Goal: Task Accomplishment & Management: Manage account settings

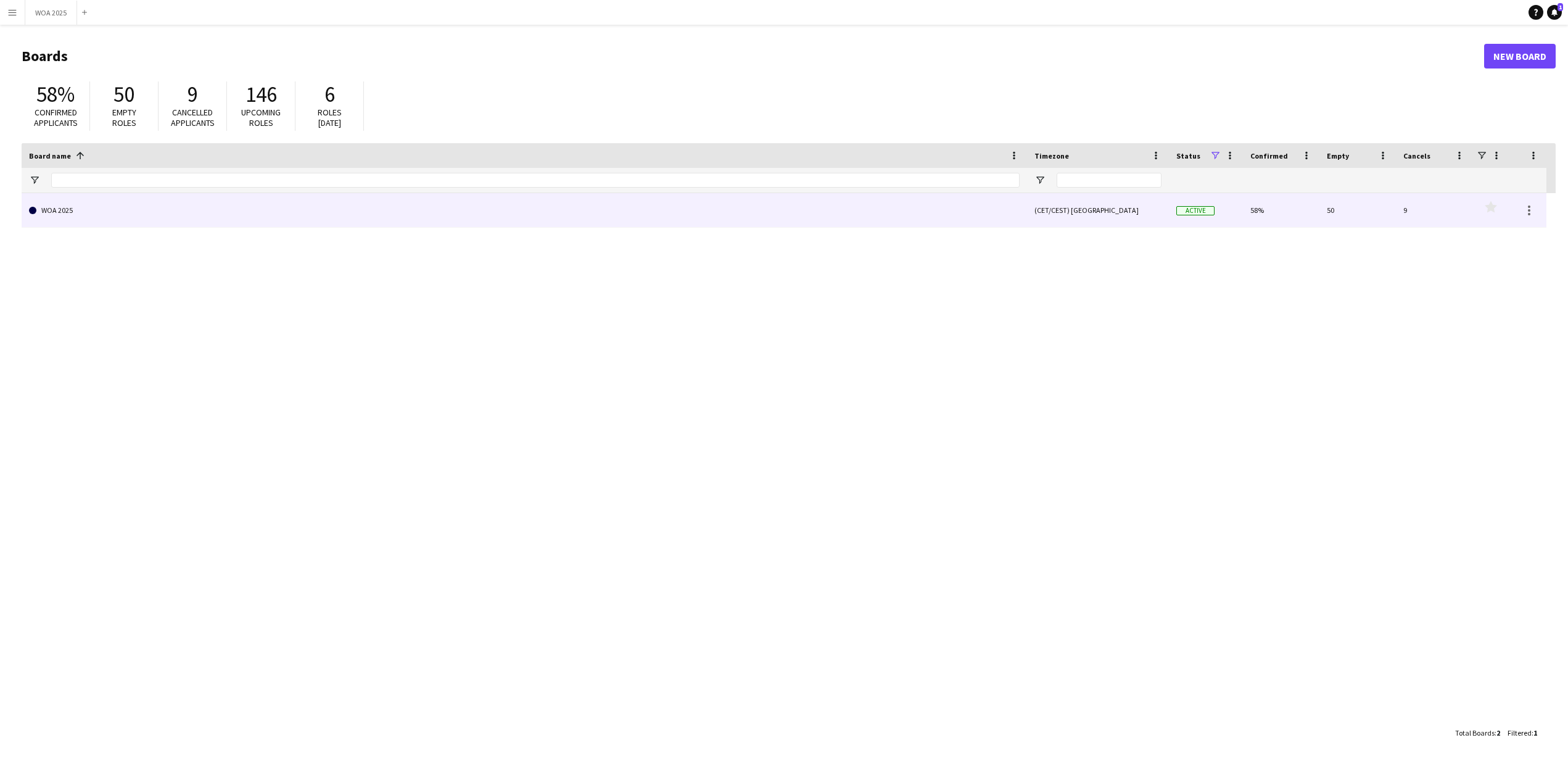
click at [60, 223] on link "WOA 2025" at bounding box center [524, 210] width 991 height 35
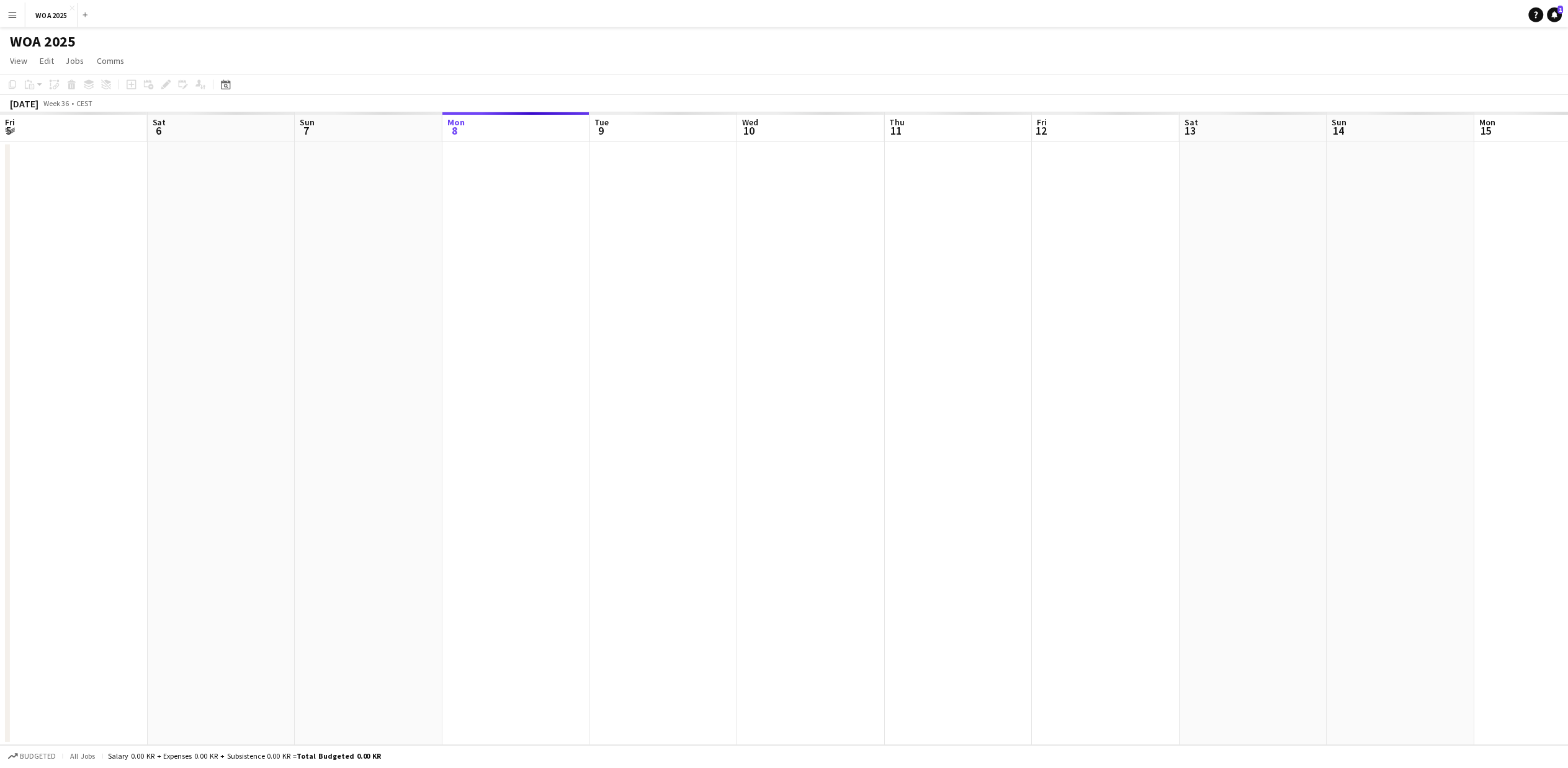
scroll to position [0, 297]
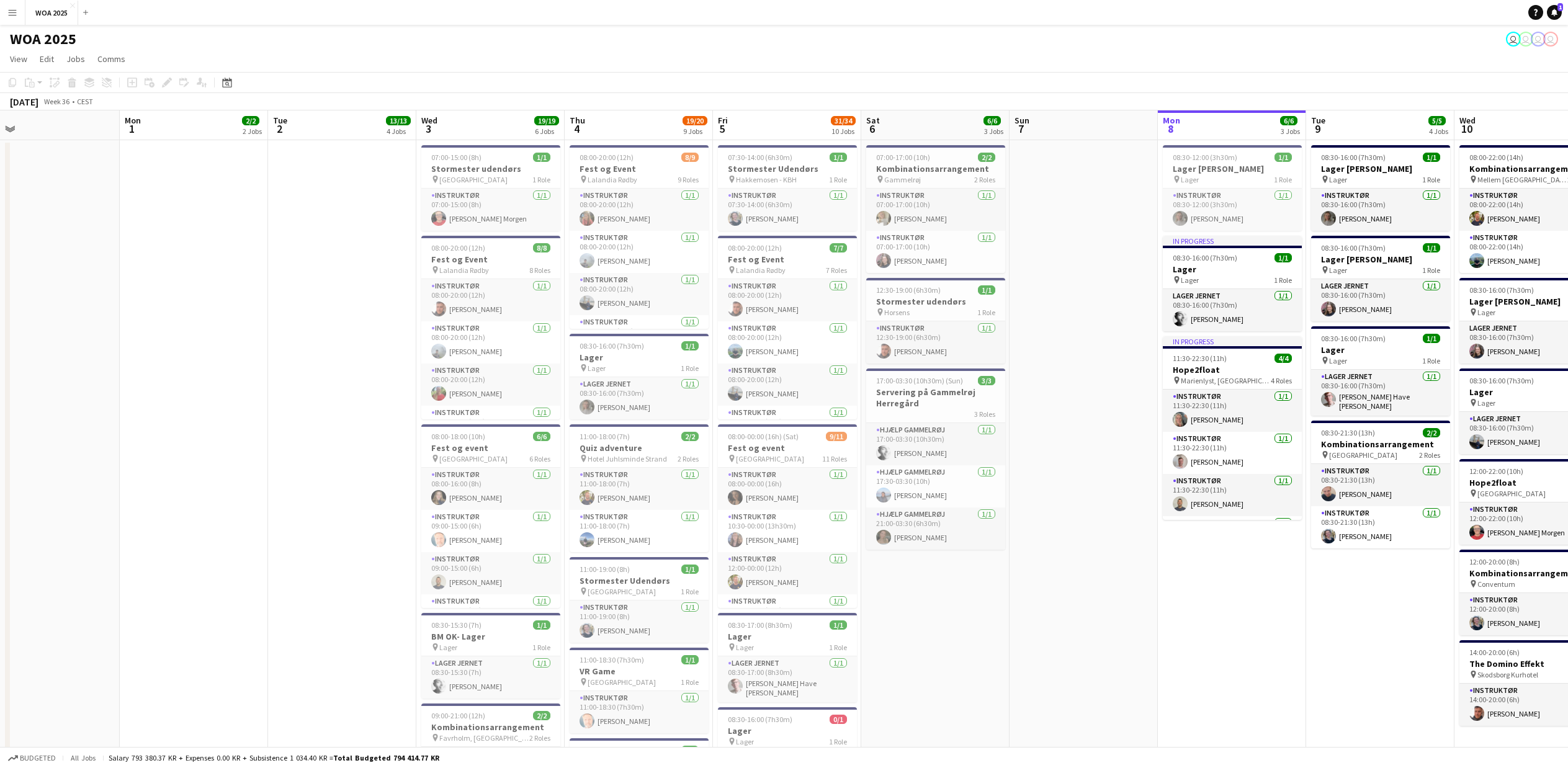
drag, startPoint x: 183, startPoint y: 623, endPoint x: 1047, endPoint y: 612, distance: 864.1
click at [1047, 612] on app-calendar-viewport "Sat 30 Sun 31 Mon 1 2/2 2 Jobs Tue 2 13/13 4 Jobs Wed 3 19/19 6 Jobs Thu 4 19/2…" at bounding box center [784, 780] width 1568 height 1339
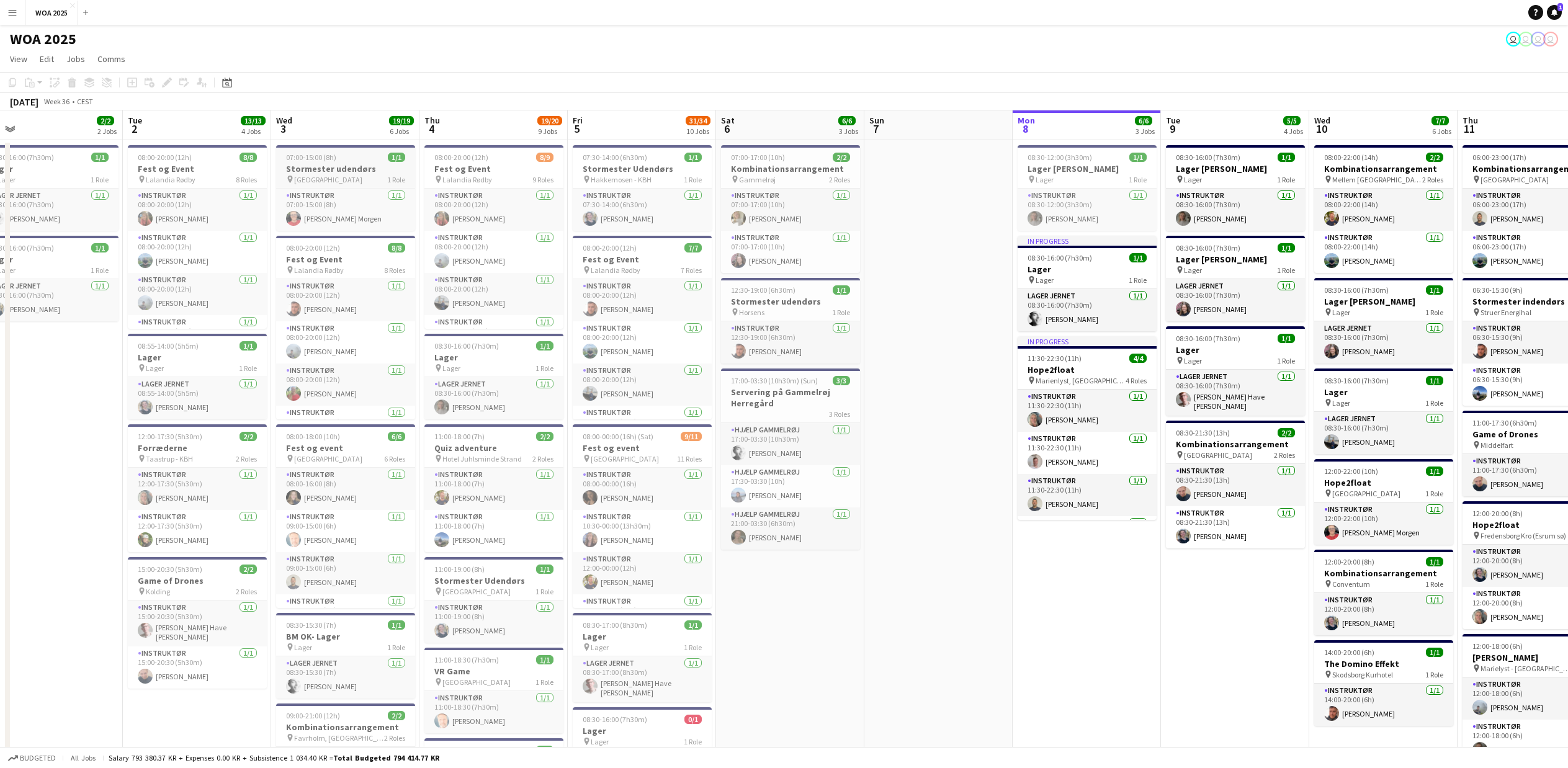
click at [324, 163] on h3 "Stormester udendørs" at bounding box center [345, 168] width 139 height 11
click at [165, 87] on icon "Edit" at bounding box center [167, 83] width 10 height 10
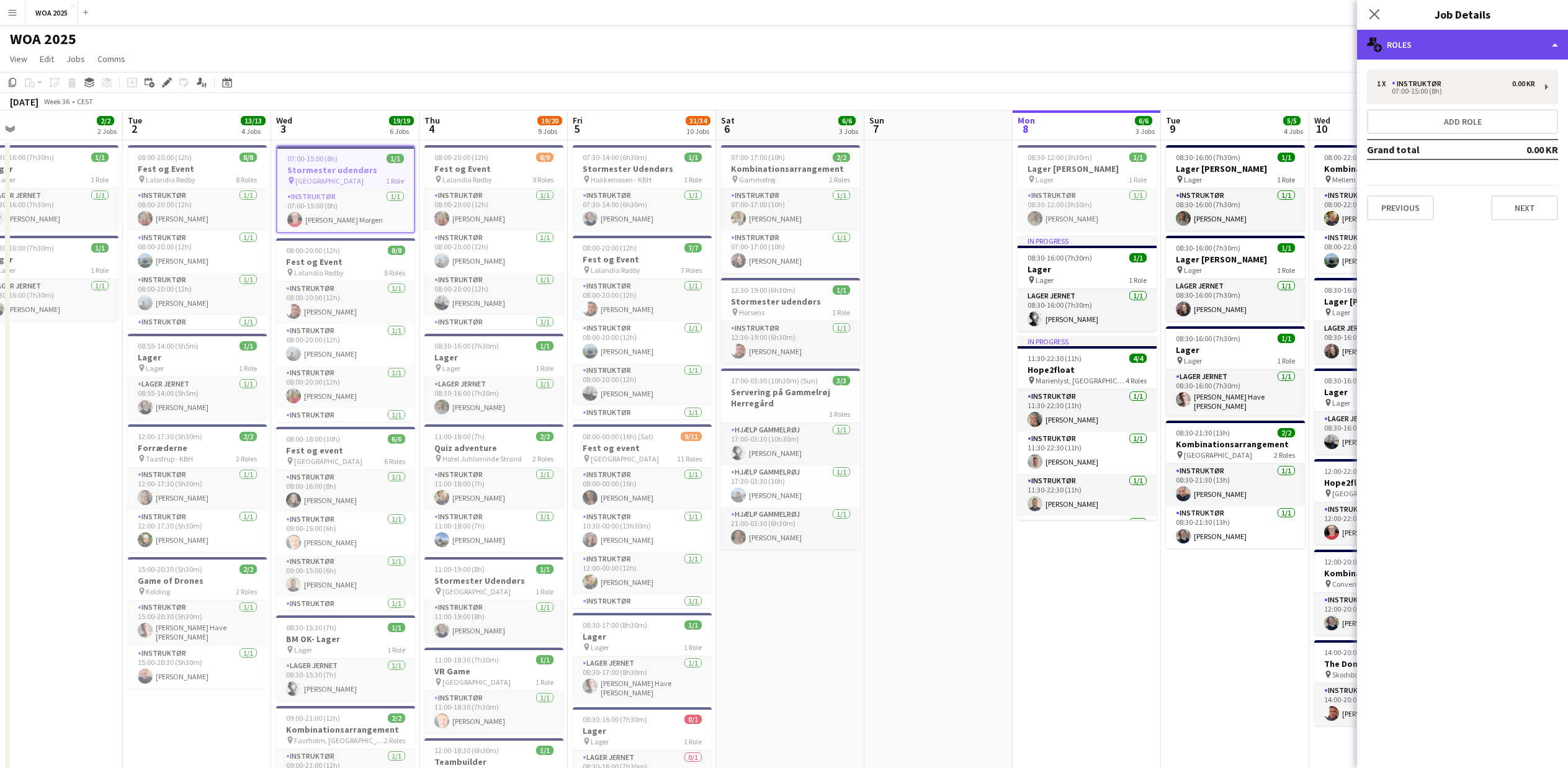
click at [1540, 41] on div "multiple-users-add Roles" at bounding box center [1461, 45] width 211 height 30
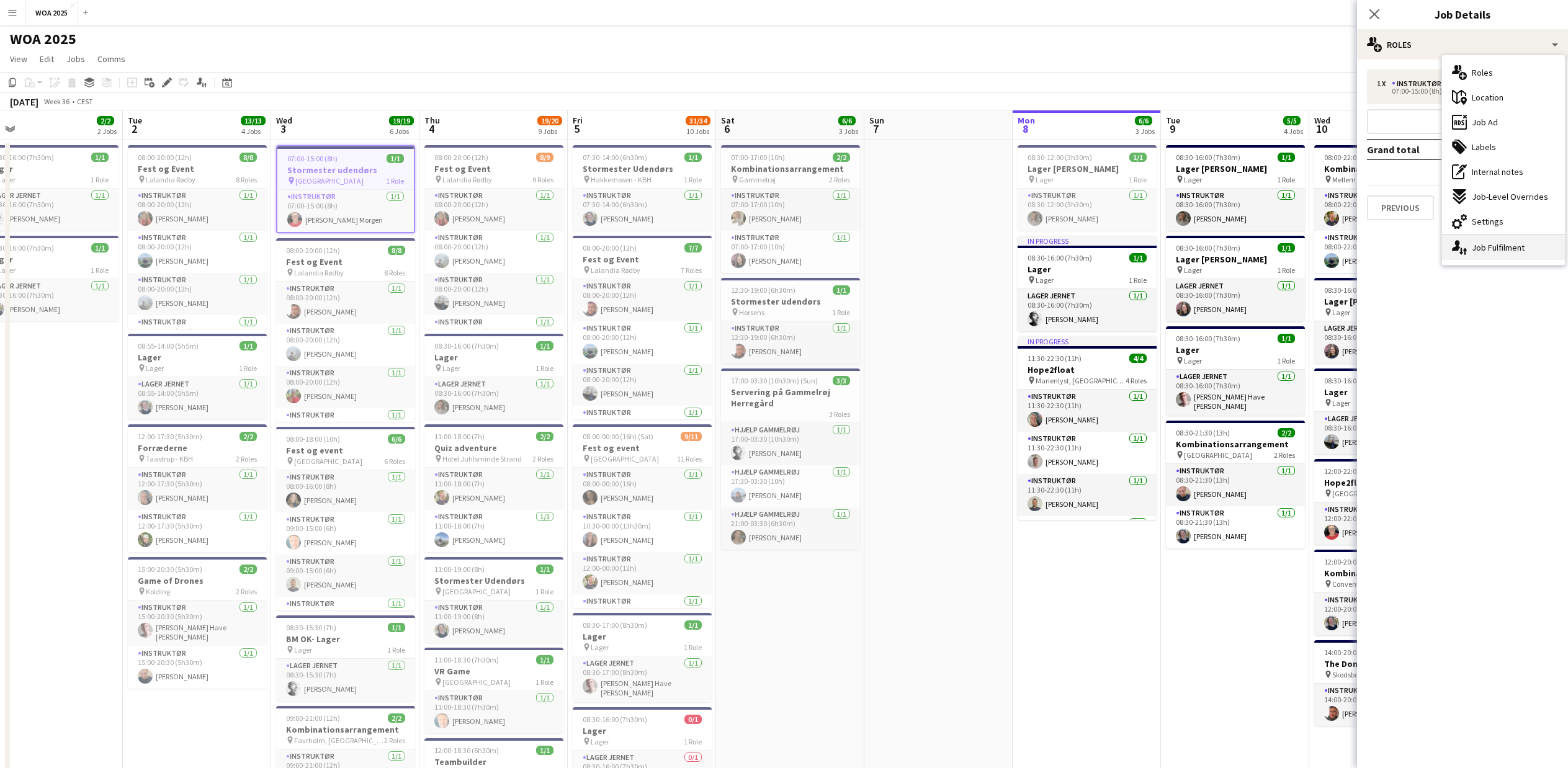
click at [1517, 249] on div "single-neutral-actions-up-down Job Fulfilment" at bounding box center [1503, 247] width 123 height 25
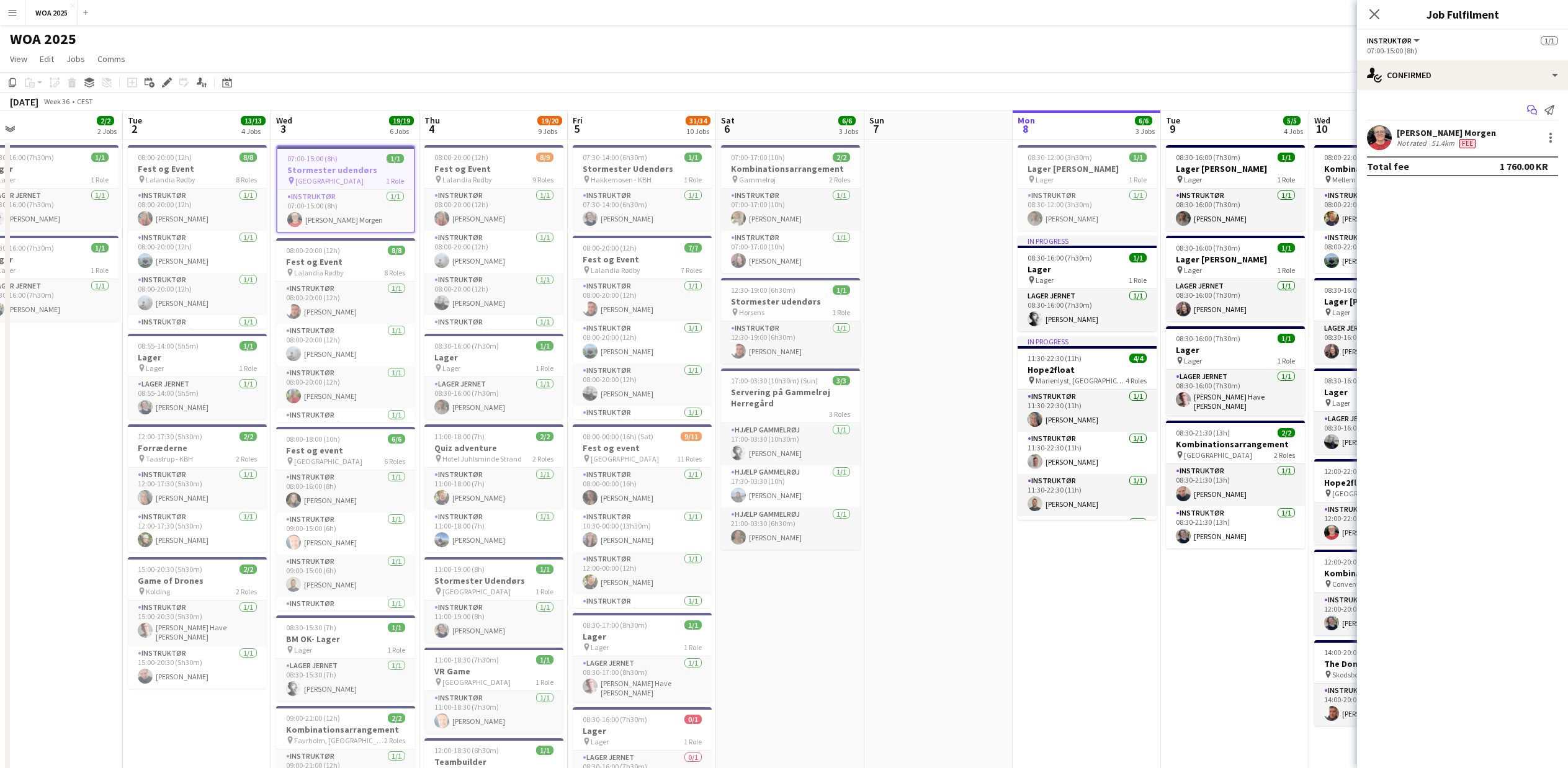
click at [1533, 109] on icon at bounding box center [1533, 112] width 6 height 6
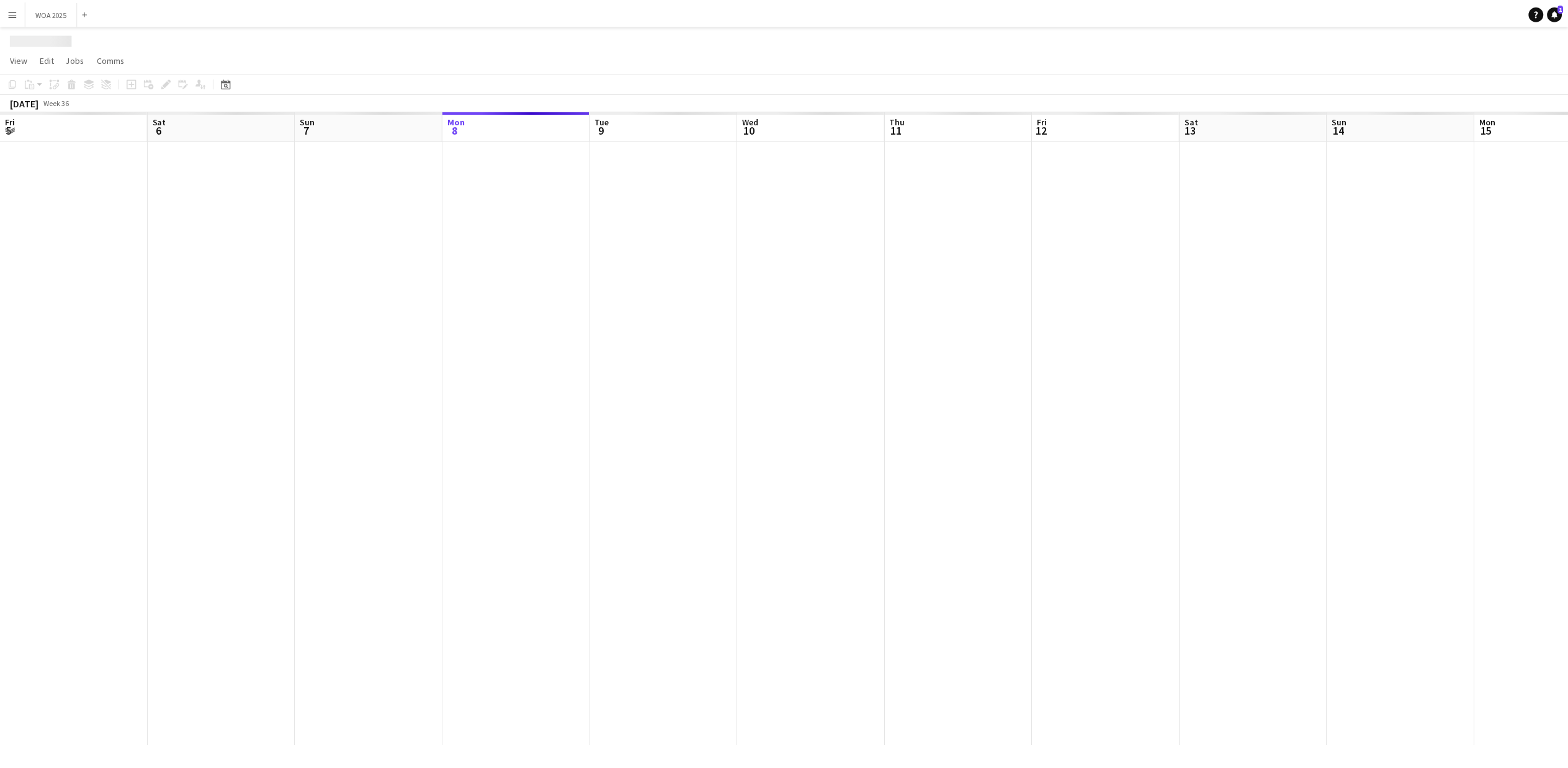
scroll to position [0, 297]
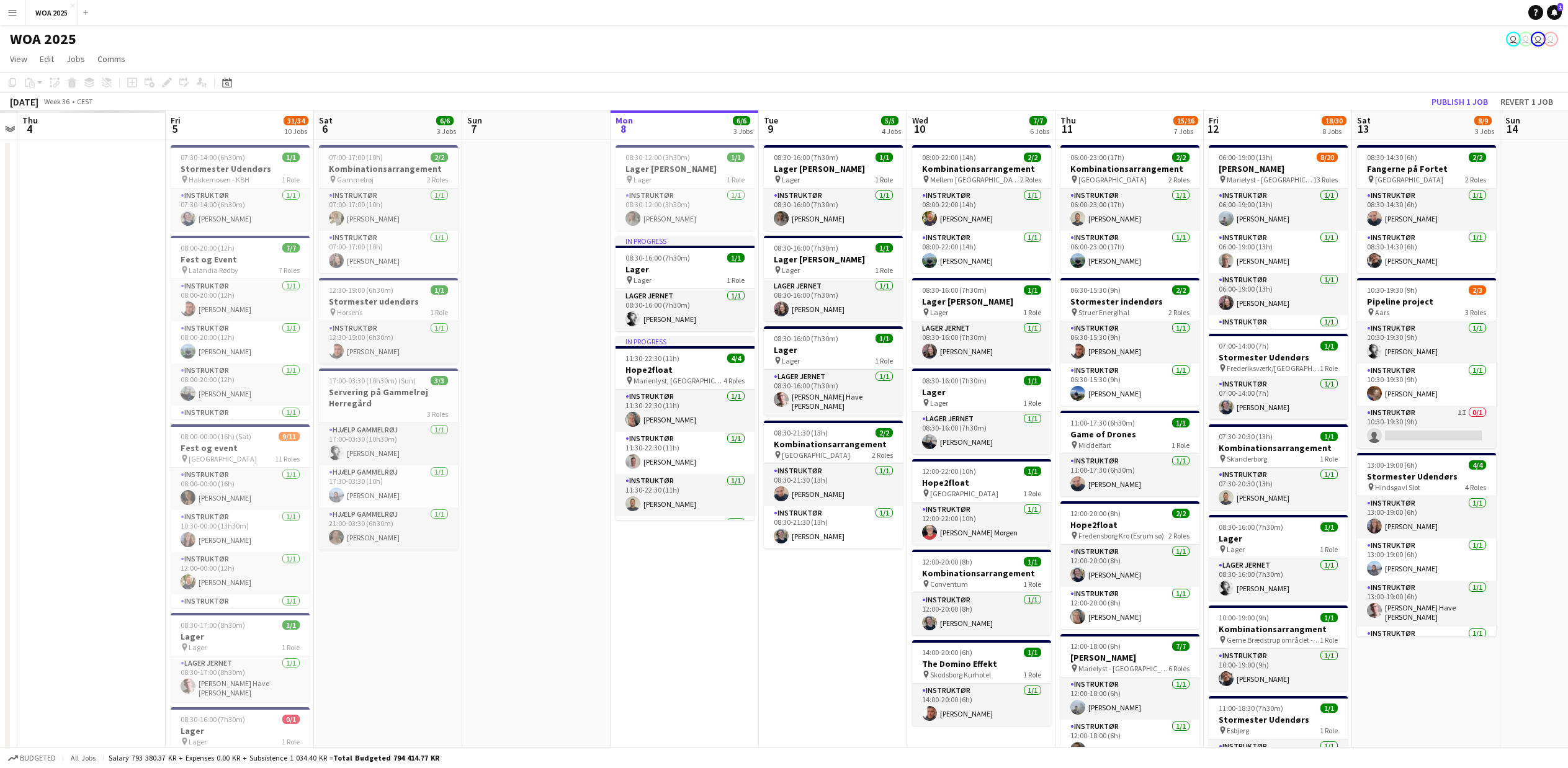
drag, startPoint x: 247, startPoint y: 639, endPoint x: 729, endPoint y: 662, distance: 482.5
click at [729, 662] on app-calendar-viewport "Wed 3 Thu 4 Fri 5 31/34 10 Jobs Sat 6 6/6 3 Jobs Sun 7 Mon 8 6/6 3 Jobs Tue 9 5…" at bounding box center [784, 780] width 1568 height 1339
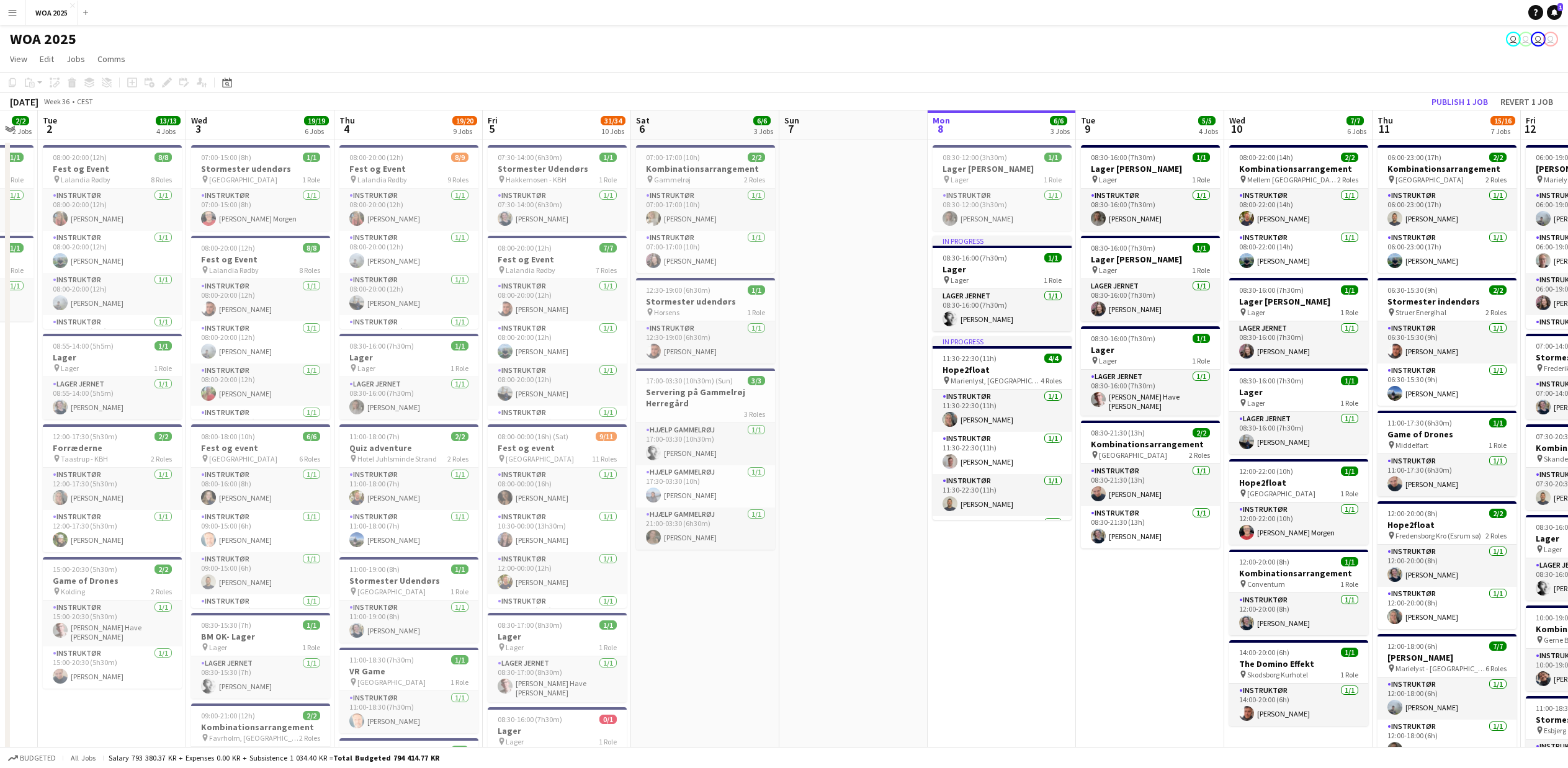
scroll to position [0, 320]
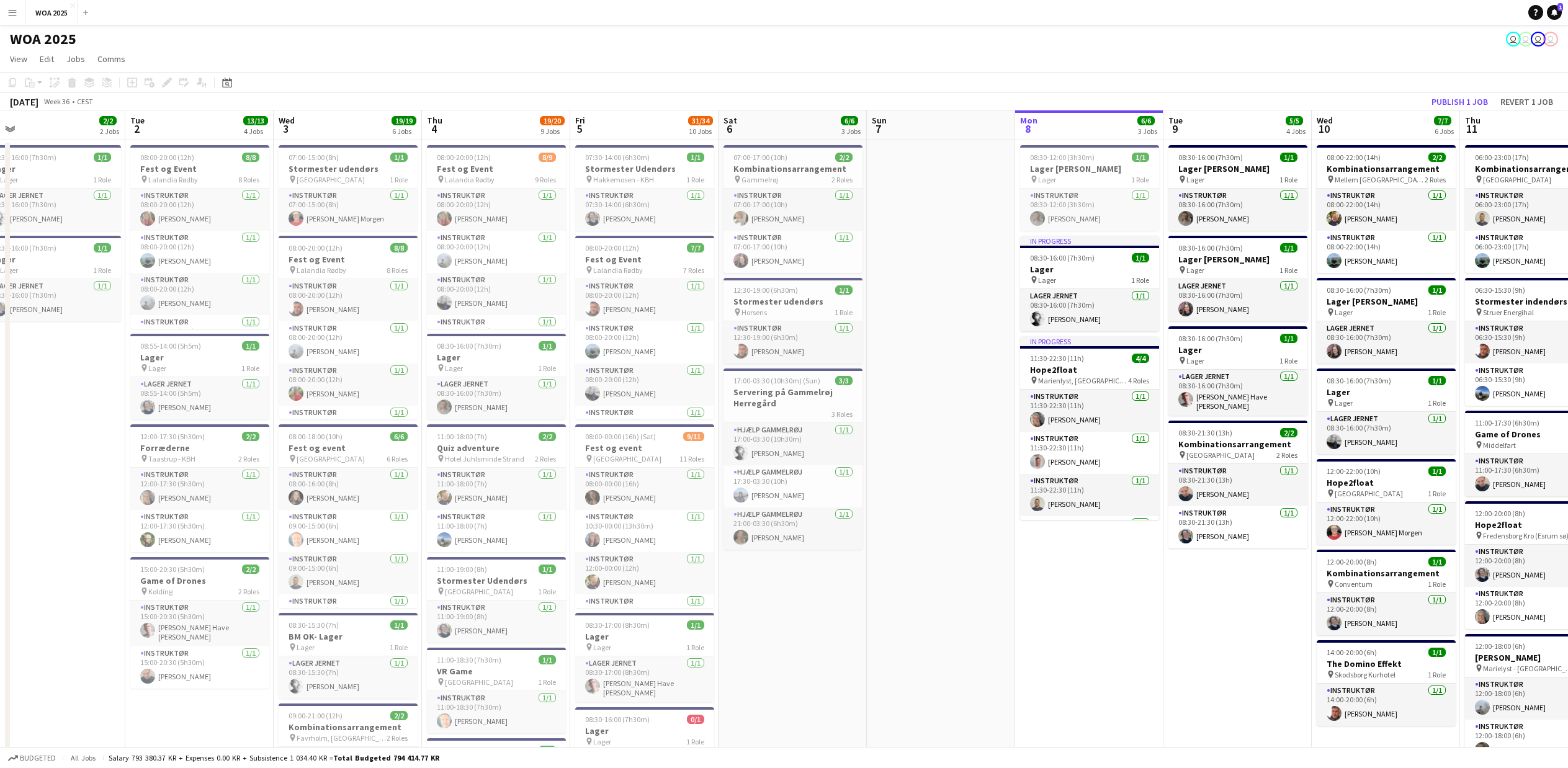
drag, startPoint x: 474, startPoint y: 696, endPoint x: 1155, endPoint y: 696, distance: 681.0
click at [1155, 696] on app-calendar-viewport "Sat 30 Sun 31 Mon 1 2/2 2 Jobs Tue 2 13/13 4 Jobs Wed 3 19/19 6 Jobs Thu 4 19/2…" at bounding box center [784, 780] width 1568 height 1339
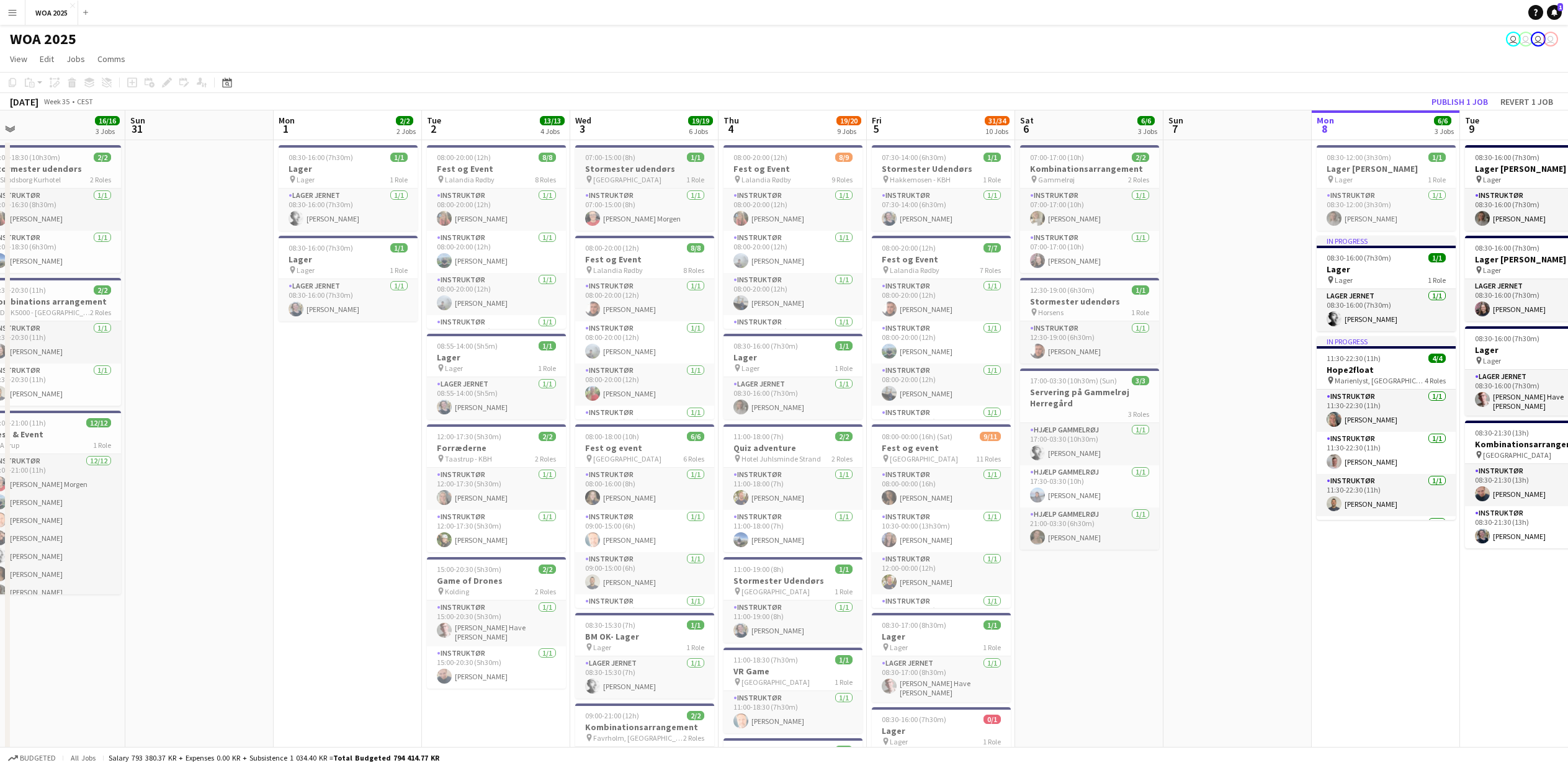
click at [626, 164] on h3 "Stormester udendørs" at bounding box center [644, 168] width 139 height 11
click at [165, 84] on icon at bounding box center [166, 83] width 7 height 7
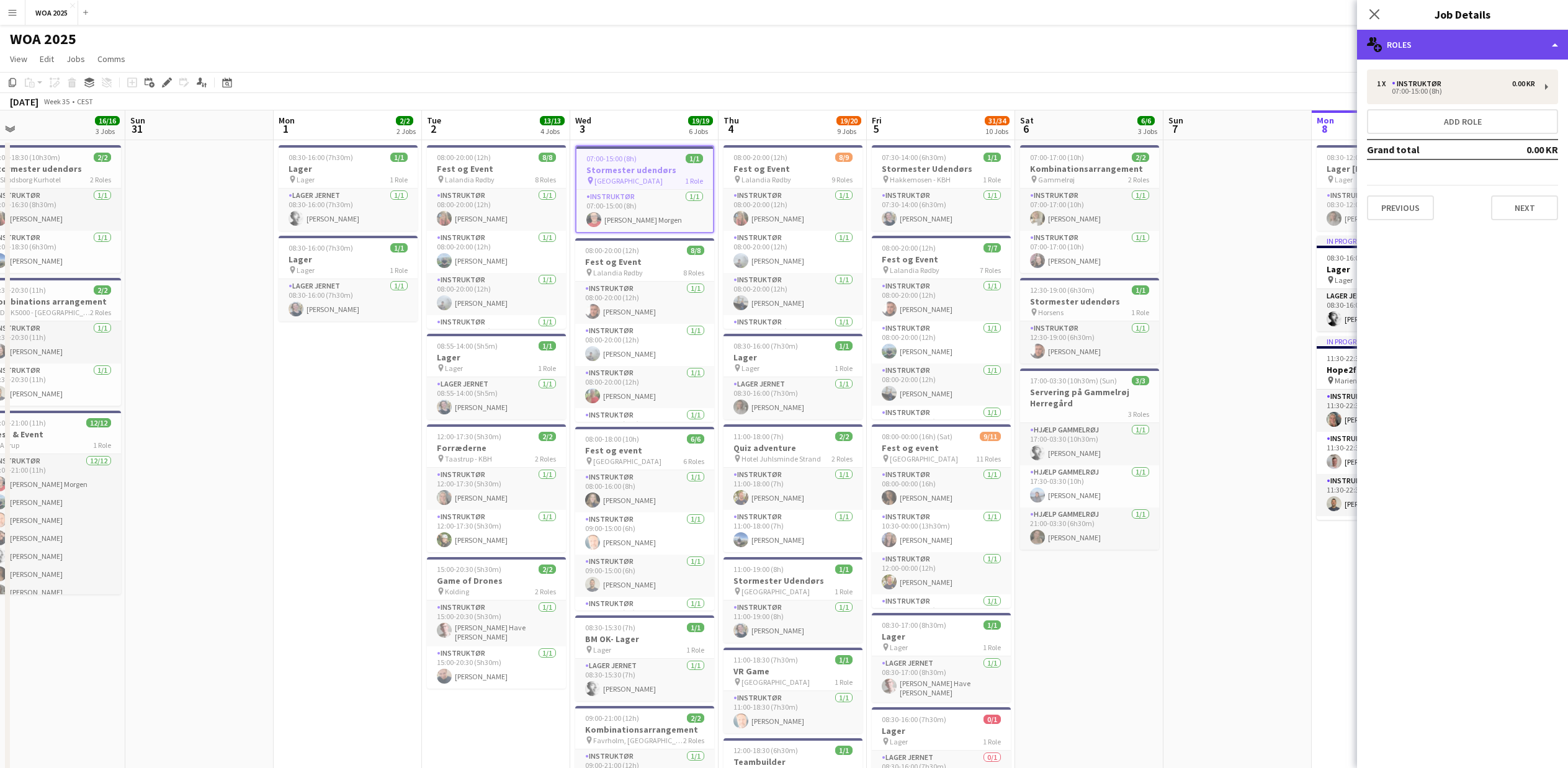
click at [1469, 41] on div "multiple-users-add Roles" at bounding box center [1461, 45] width 211 height 30
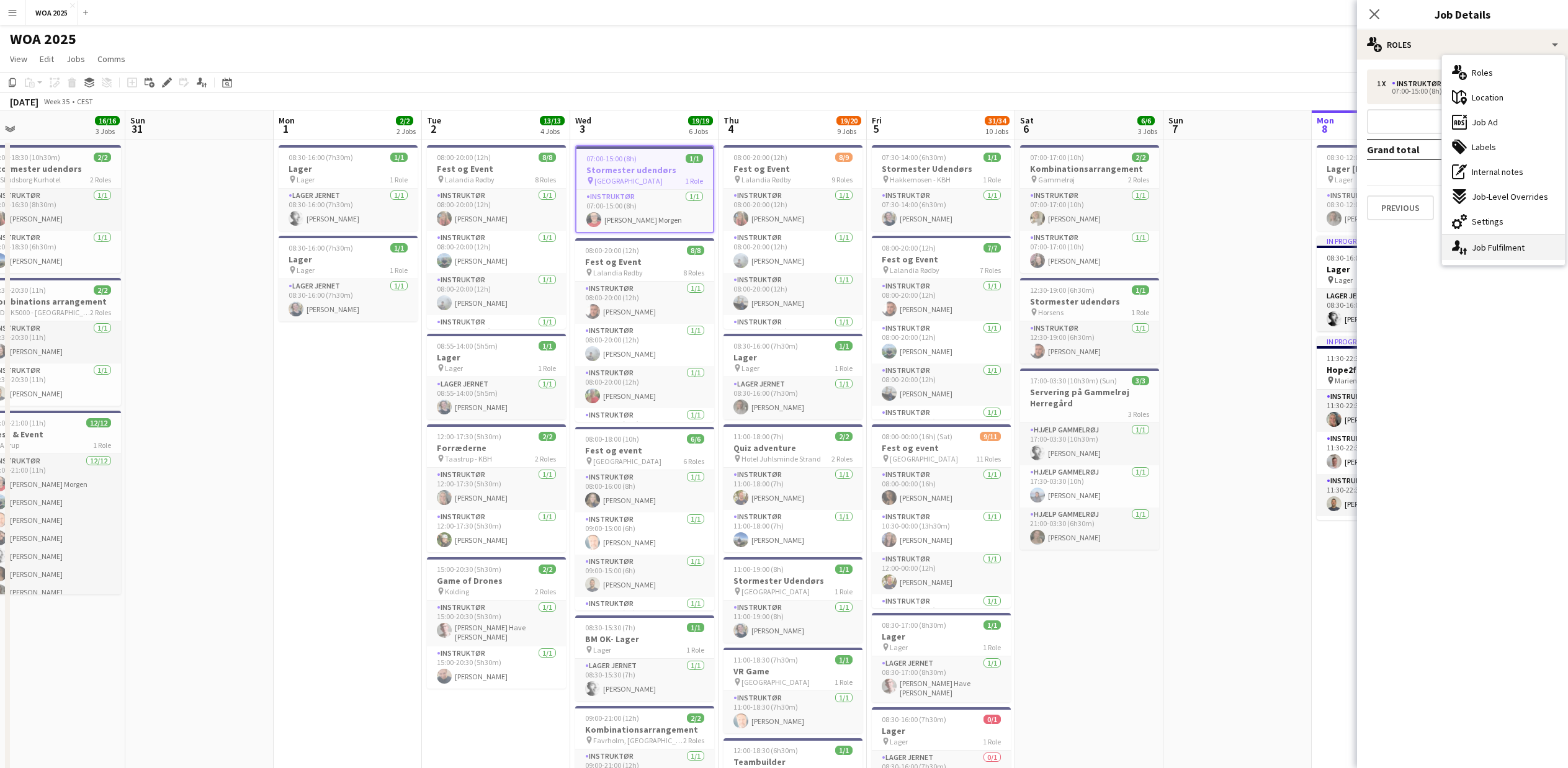
click at [1479, 253] on div "single-neutral-actions-up-down Job Fulfilment" at bounding box center [1503, 247] width 123 height 25
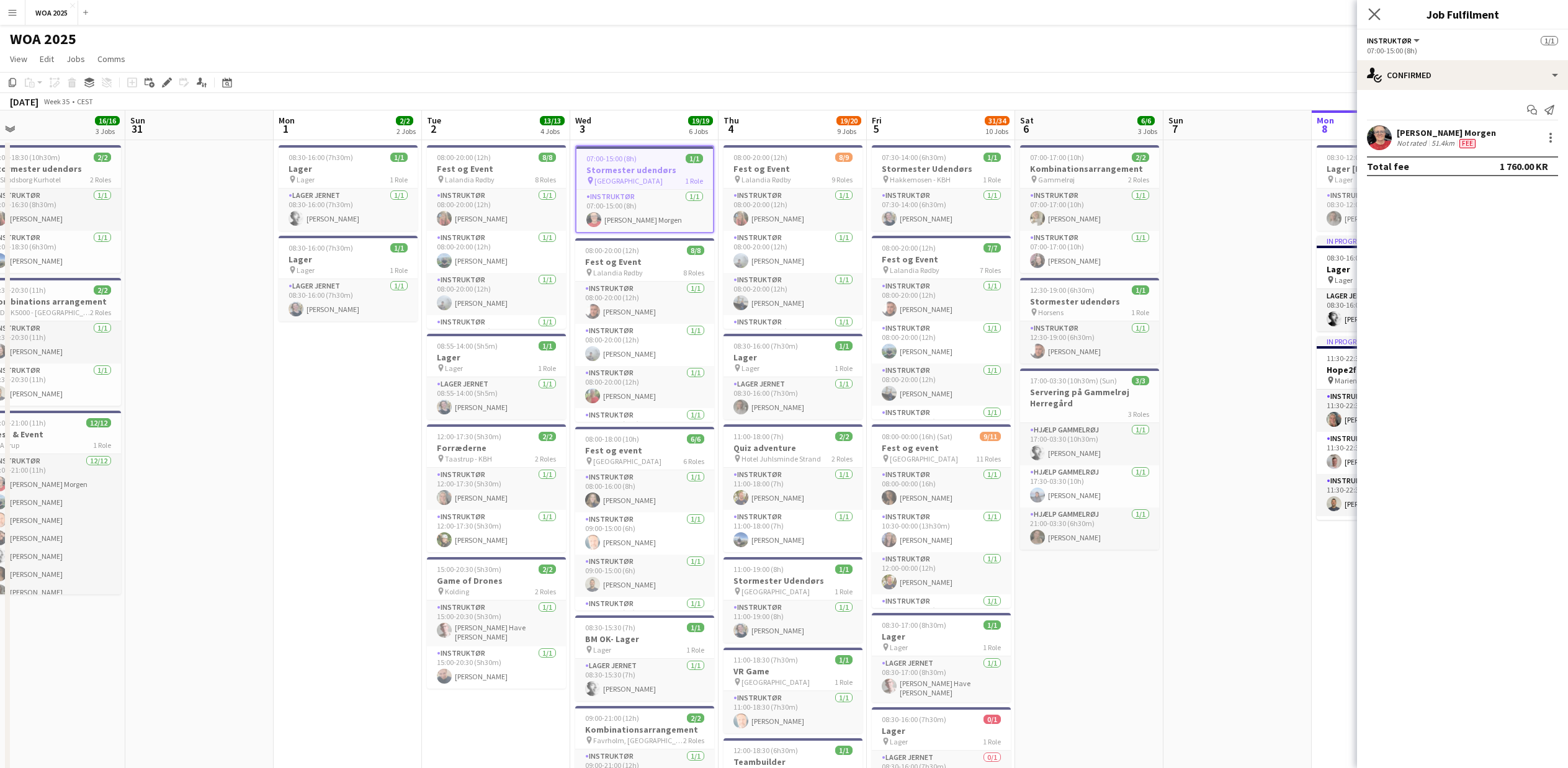
click at [1374, 20] on app-icon "Close pop-in" at bounding box center [1374, 15] width 18 height 18
